Goal: Information Seeking & Learning: Learn about a topic

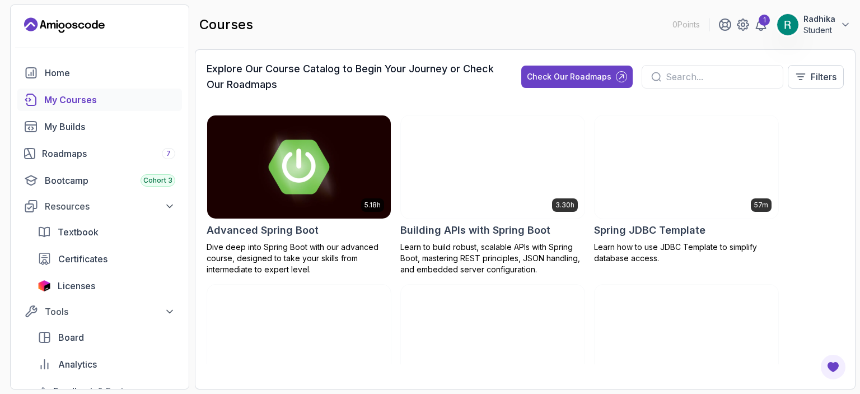
scroll to position [56, 0]
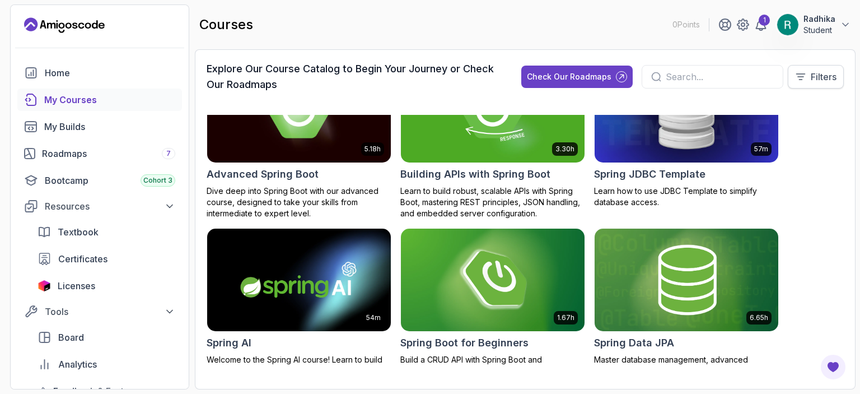
click at [825, 76] on p "Filters" at bounding box center [824, 76] width 26 height 13
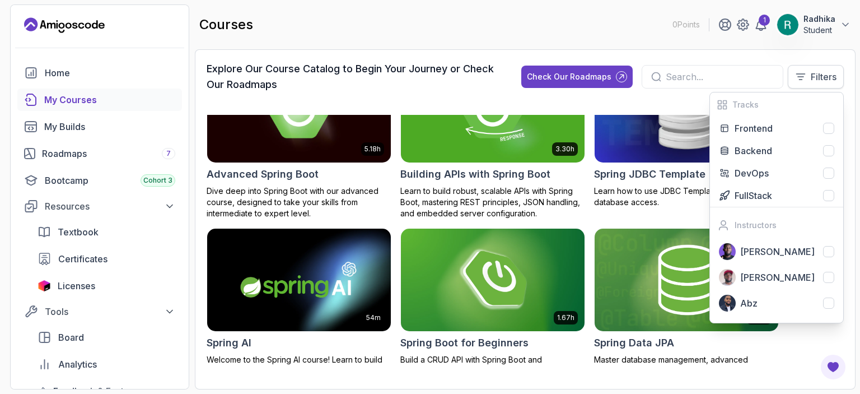
click at [809, 78] on button "Filters" at bounding box center [816, 77] width 56 height 24
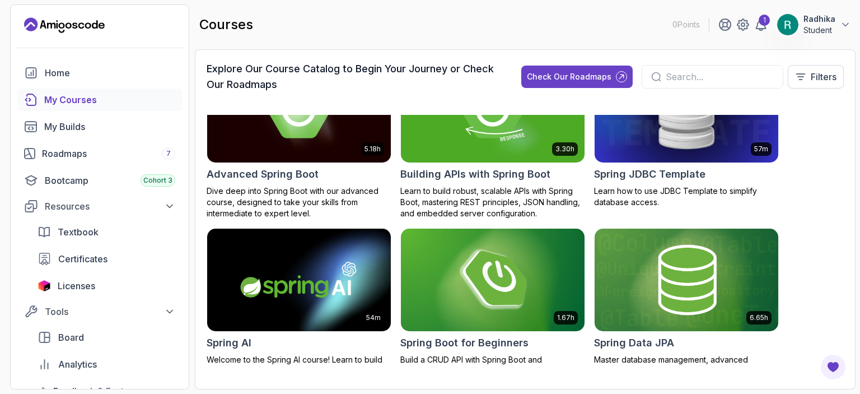
click at [138, 95] on div "My Courses" at bounding box center [109, 99] width 131 height 13
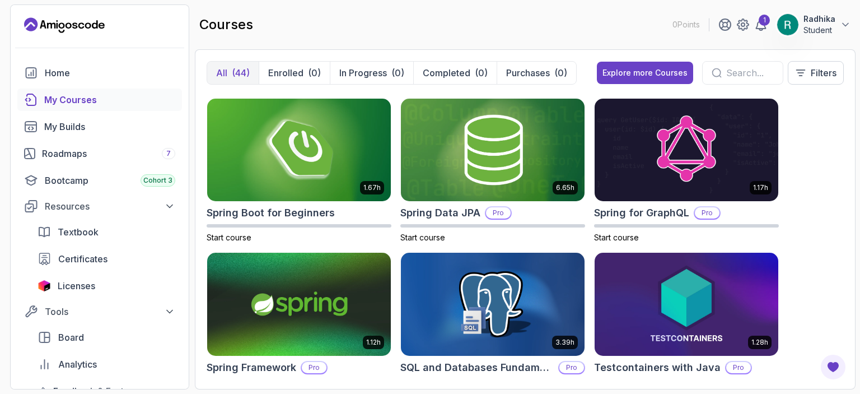
scroll to position [1903, 0]
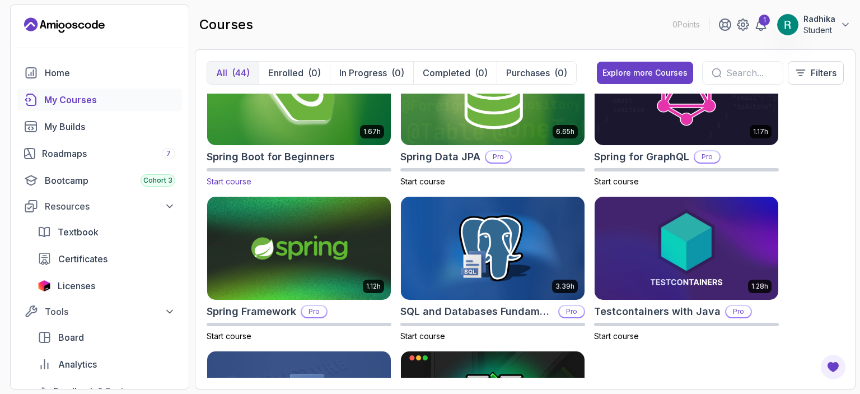
click at [219, 180] on span "Start course" at bounding box center [229, 181] width 45 height 10
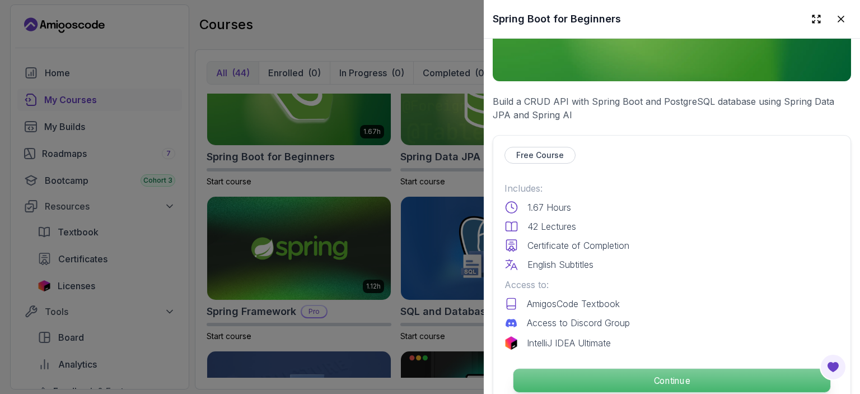
scroll to position [224, 0]
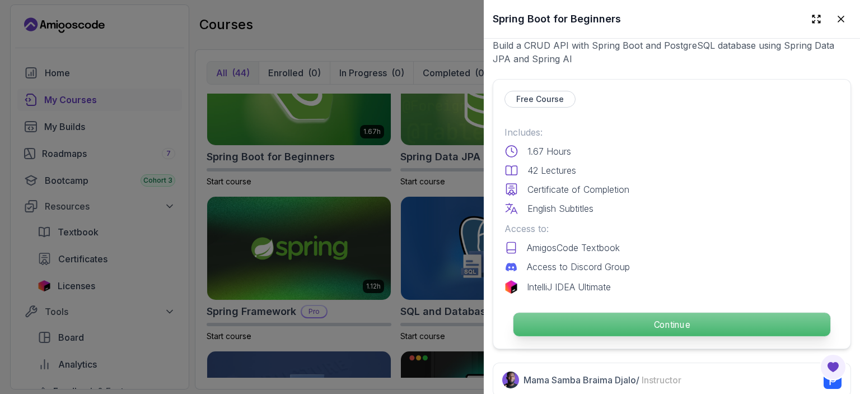
click at [652, 322] on p "Continue" at bounding box center [671, 324] width 317 height 24
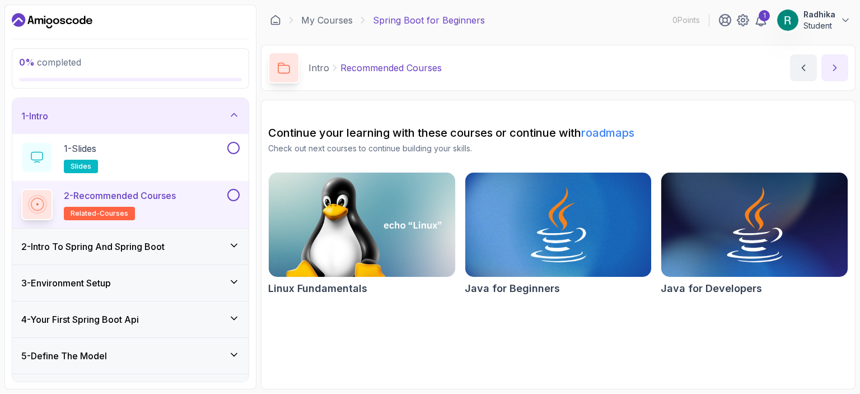
click at [836, 69] on icon "next content" at bounding box center [834, 67] width 11 height 11
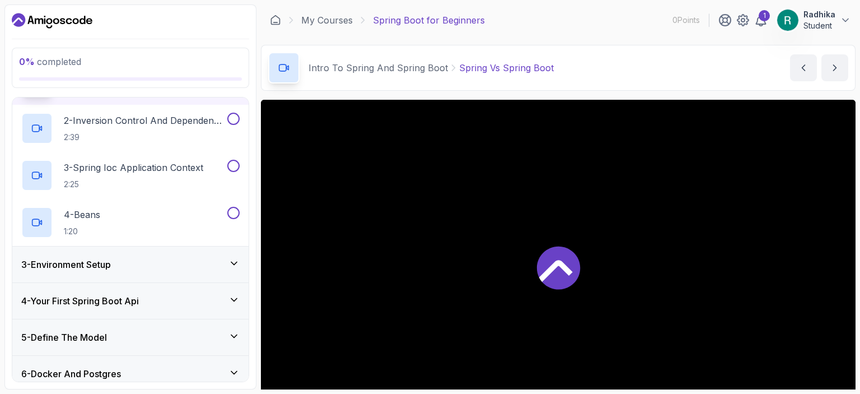
scroll to position [168, 0]
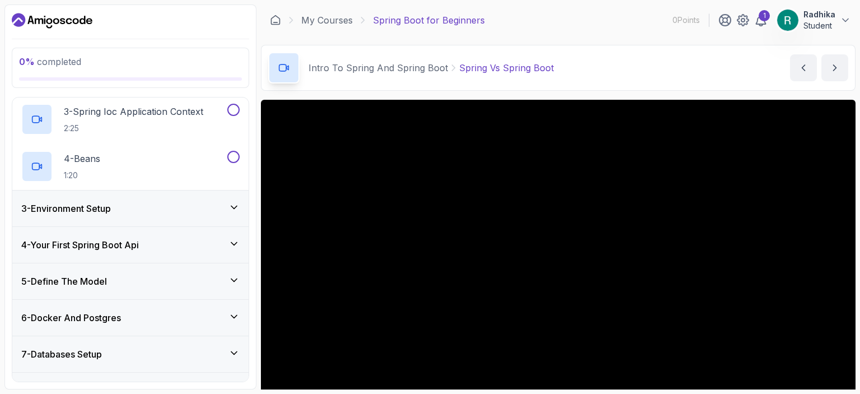
click at [179, 208] on div "3 - Environment Setup" at bounding box center [130, 208] width 218 height 13
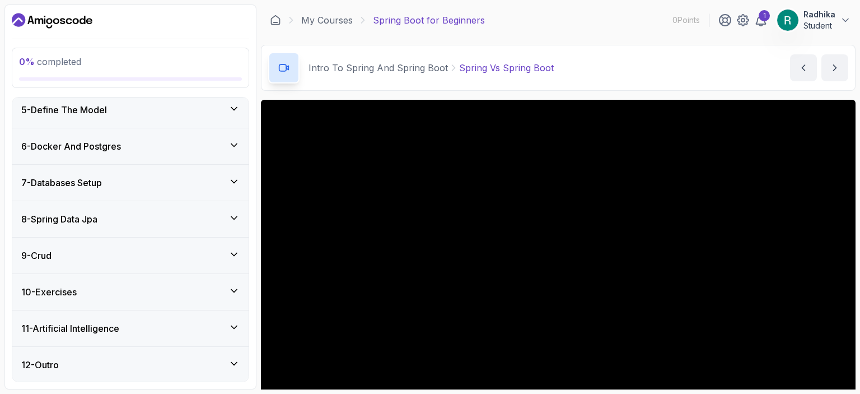
scroll to position [291, 0]
click at [233, 252] on icon at bounding box center [233, 255] width 11 height 11
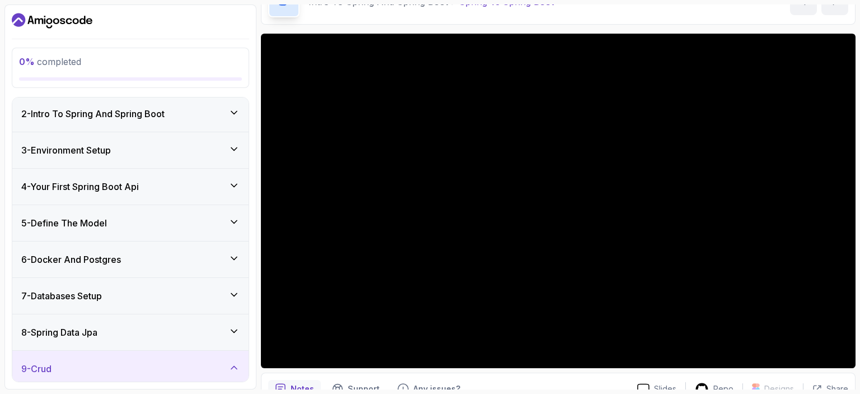
scroll to position [0, 0]
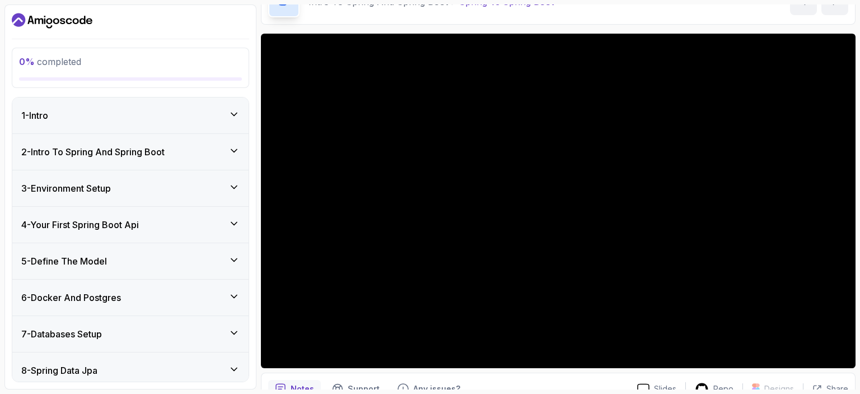
click at [233, 111] on icon at bounding box center [233, 114] width 11 height 11
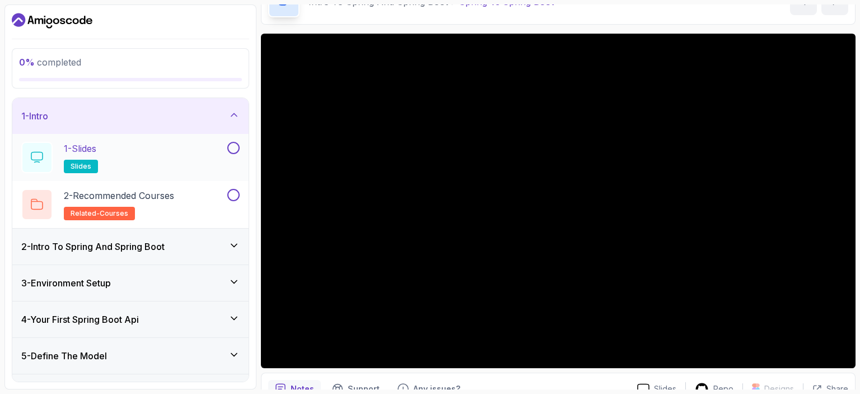
scroll to position [56, 0]
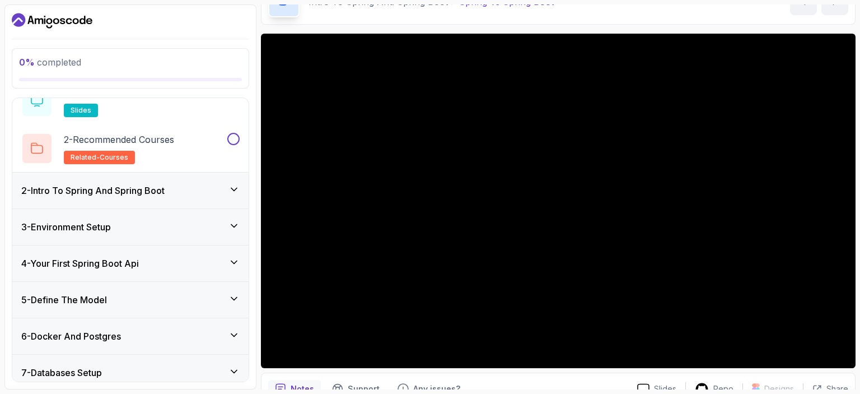
click at [240, 185] on div "2 - Intro To Spring And Spring Boot" at bounding box center [130, 190] width 236 height 36
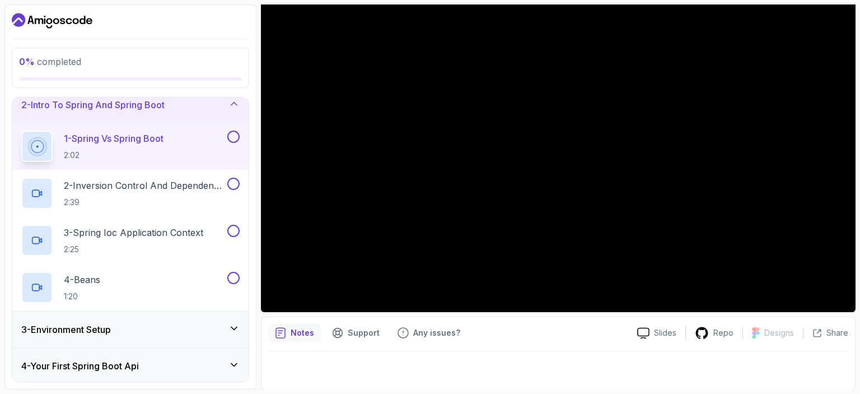
scroll to position [0, 0]
